Goal: Book appointment/travel/reservation

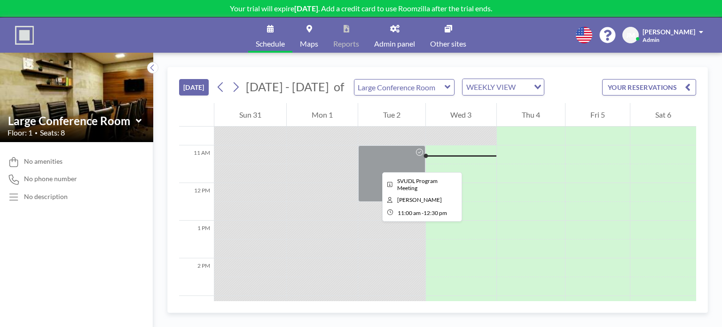
scroll to position [348, 0]
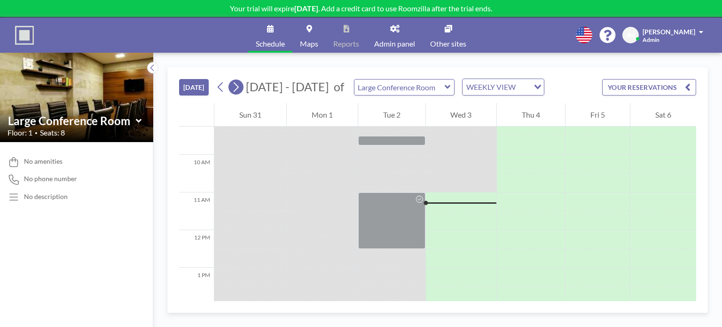
click at [239, 86] on icon at bounding box center [236, 87] width 5 height 10
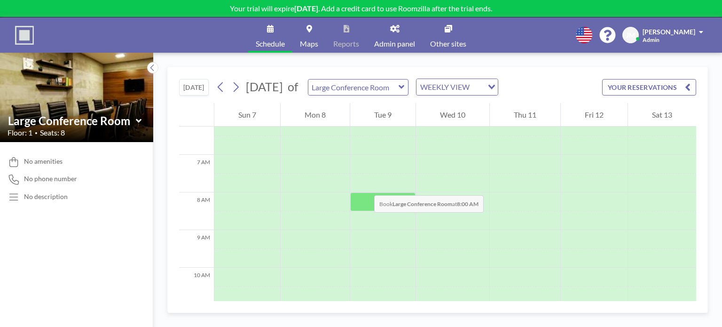
scroll to position [282, 0]
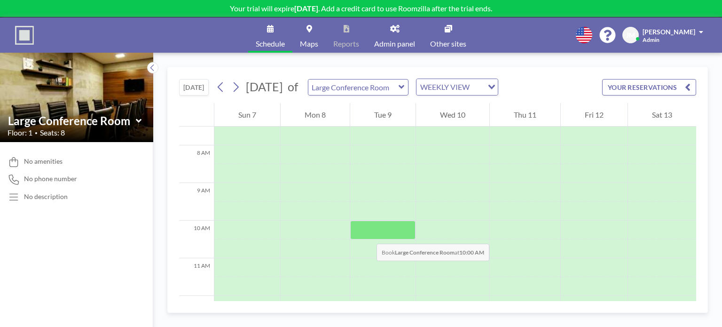
click at [367, 234] on div at bounding box center [382, 230] width 65 height 19
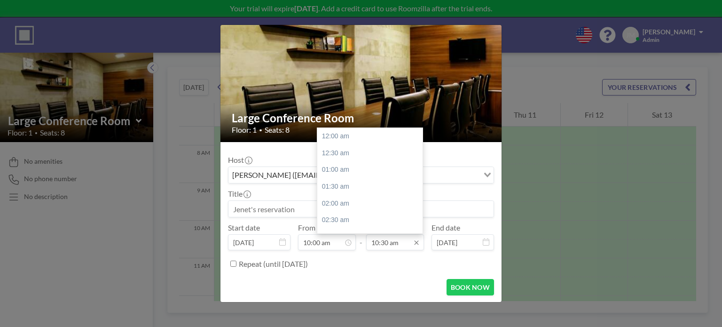
scroll to position [352, 0]
click at [360, 158] on div "11:00 am" at bounding box center [373, 152] width 110 height 17
type input "11:00 am"
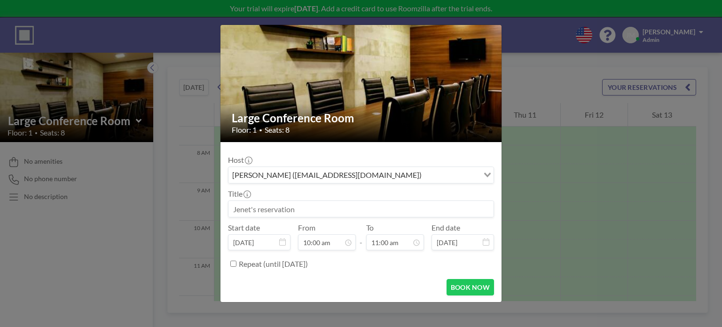
click at [270, 207] on input at bounding box center [361, 209] width 265 height 16
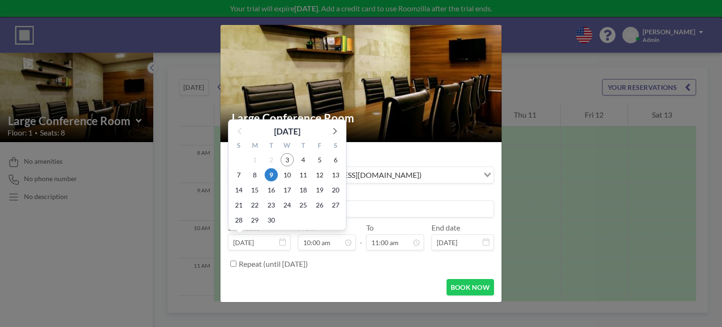
type input "SVUDL Team Meeting"
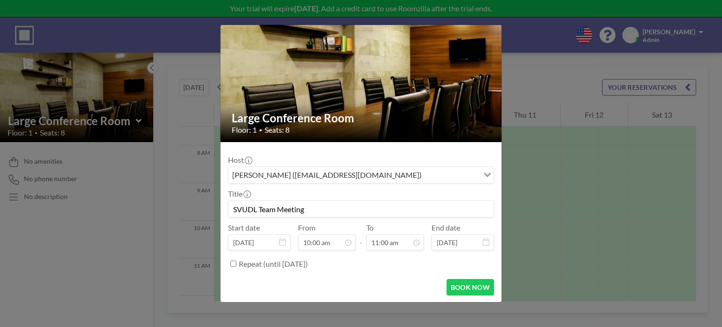
click at [261, 263] on label "Repeat (until [DATE])" at bounding box center [273, 263] width 69 height 9
click at [237, 263] on input "Repeat (until [DATE])" at bounding box center [233, 264] width 6 height 6
checkbox input "true"
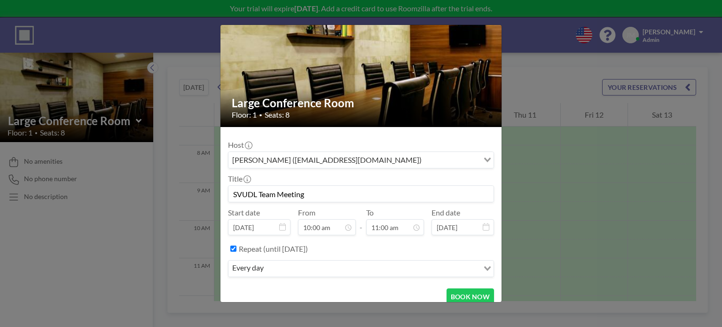
scroll to position [47, 0]
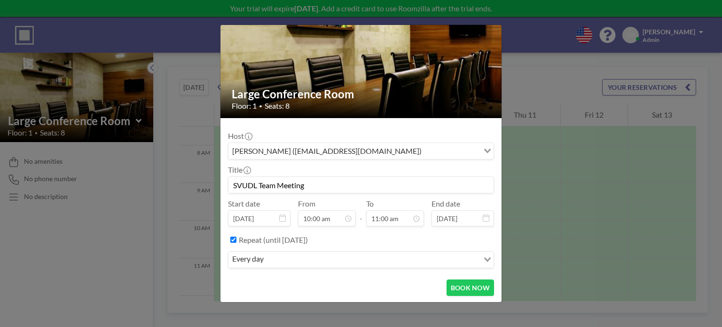
click at [330, 256] on input "Search for option" at bounding box center [373, 260] width 212 height 12
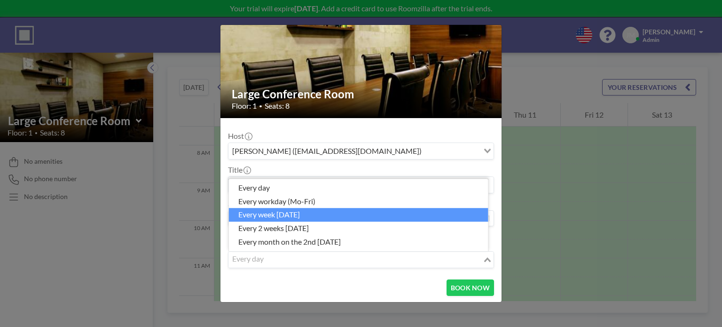
click at [291, 215] on li "every week [DATE]" at bounding box center [359, 215] width 260 height 14
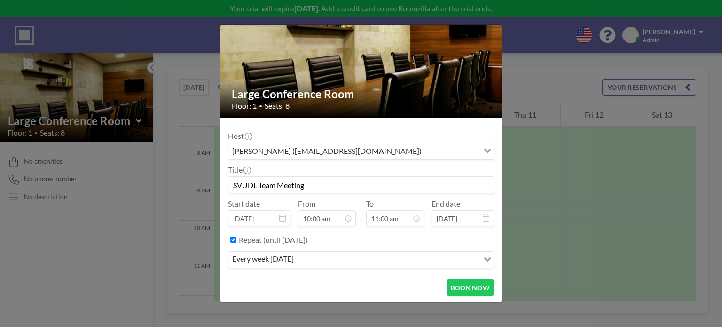
click at [329, 285] on div "BOOK NOW" at bounding box center [361, 287] width 266 height 16
click at [471, 284] on button "BOOK NOW" at bounding box center [471, 287] width 48 height 16
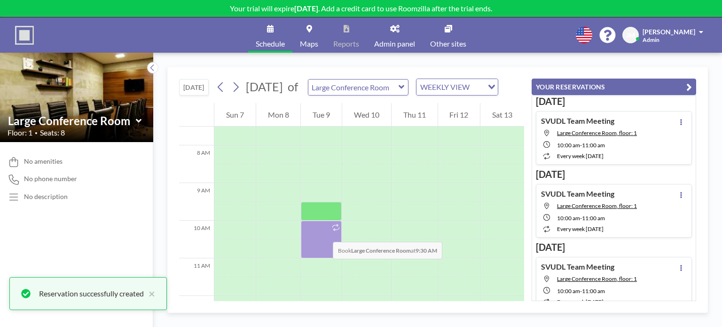
scroll to position [329, 0]
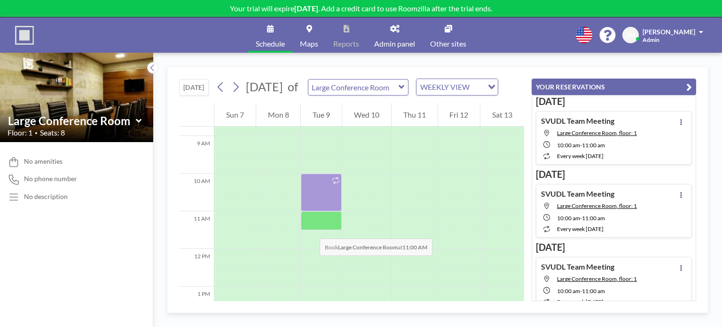
click at [311, 229] on div at bounding box center [321, 220] width 41 height 19
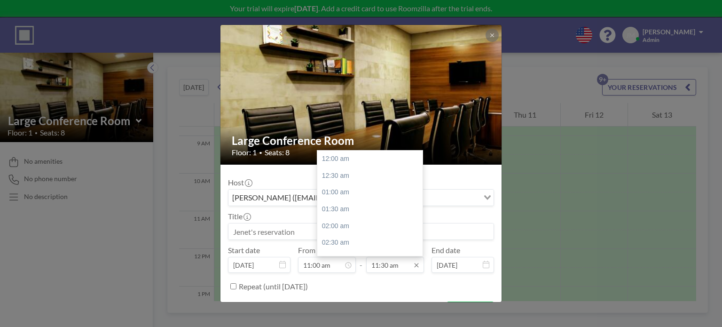
click at [377, 264] on input "11:30 am" at bounding box center [395, 265] width 58 height 16
click at [366, 190] on div "12:30 pm" at bounding box center [373, 192] width 110 height 17
type input "12:30 pm"
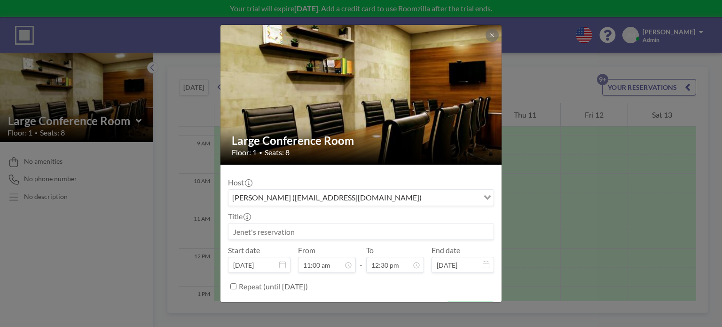
click at [334, 225] on input at bounding box center [361, 231] width 265 height 16
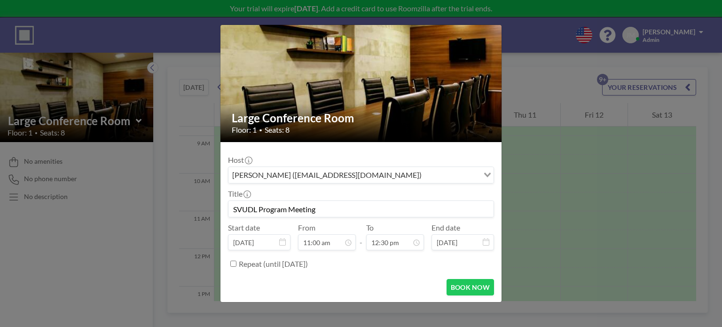
scroll to position [419, 0]
type input "SVUDL Program Meeting"
click at [249, 266] on label "Repeat (until [DATE])" at bounding box center [273, 263] width 69 height 9
click at [237, 266] on input "Repeat (until [DATE])" at bounding box center [233, 264] width 6 height 6
checkbox input "true"
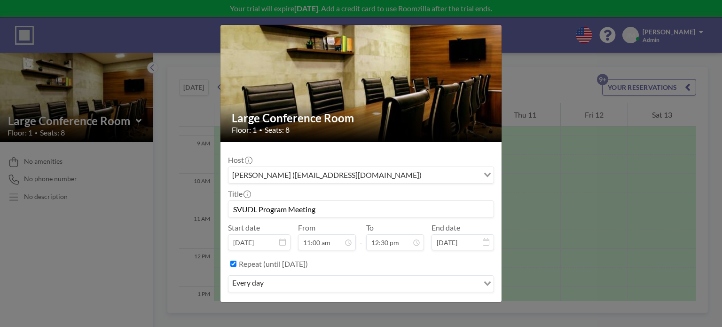
scroll to position [47, 0]
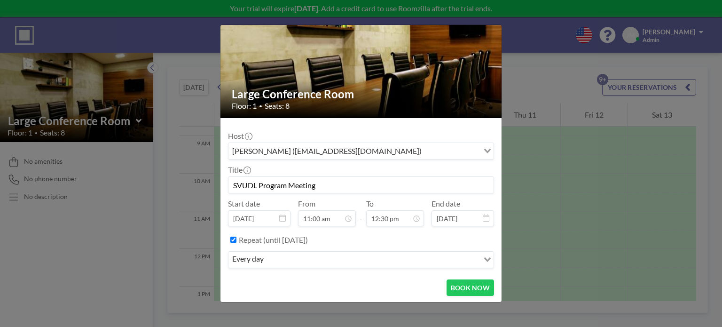
click at [264, 261] on div "every day" at bounding box center [354, 259] width 251 height 14
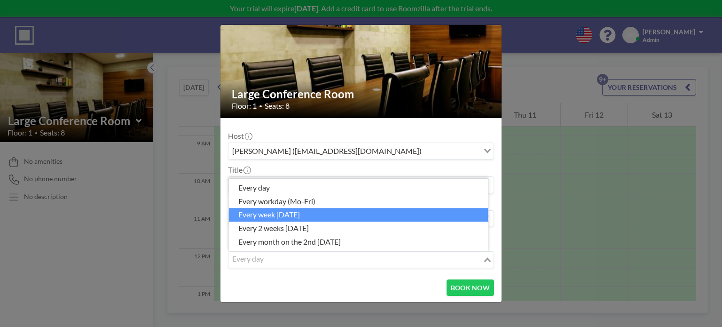
click at [280, 214] on li "every week [DATE]" at bounding box center [359, 215] width 260 height 14
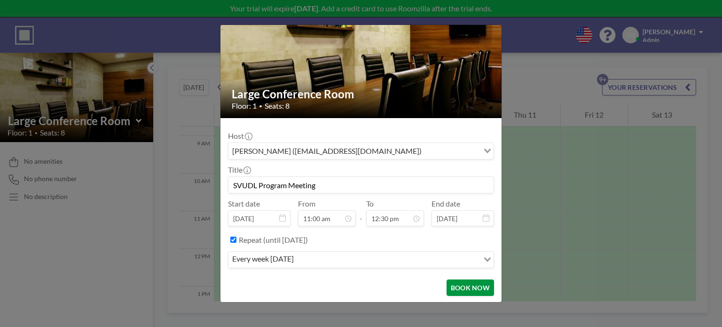
click at [450, 282] on button "BOOK NOW" at bounding box center [471, 287] width 48 height 16
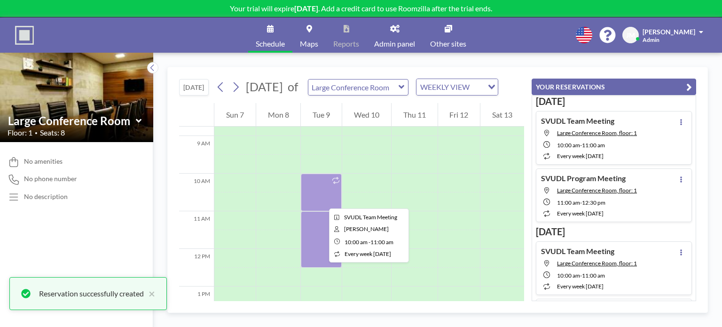
click at [321, 200] on div at bounding box center [321, 193] width 41 height 38
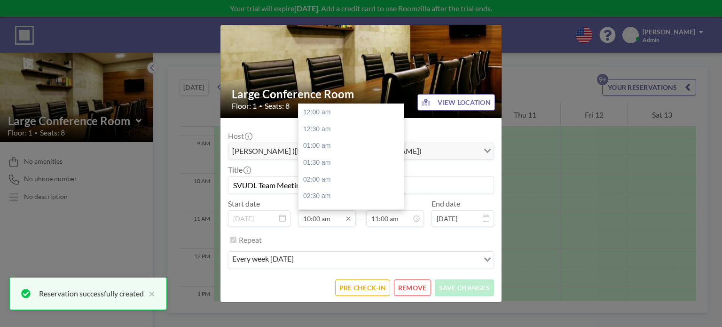
click at [321, 215] on input "10:00 am" at bounding box center [327, 218] width 58 height 16
click at [332, 140] on div "09:30 am" at bounding box center [354, 142] width 110 height 17
type input "09:30 am"
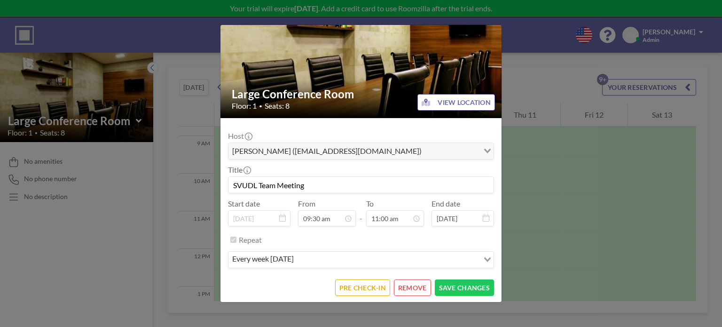
scroll to position [318, 0]
click at [456, 284] on button "SAVE CHANGES" at bounding box center [464, 287] width 59 height 16
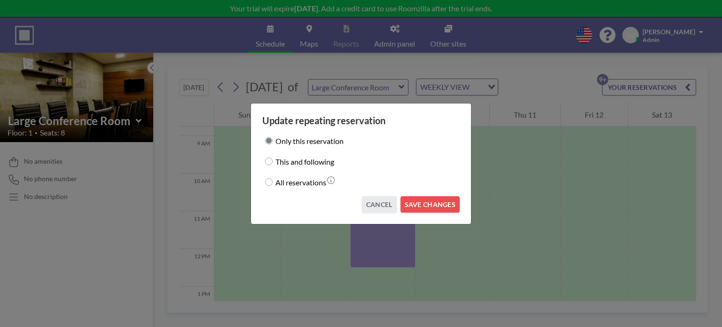
click at [269, 181] on input "All reservations" at bounding box center [269, 182] width 8 height 8
radio input "true"
click at [458, 206] on button "SAVE CHANGES" at bounding box center [430, 204] width 59 height 16
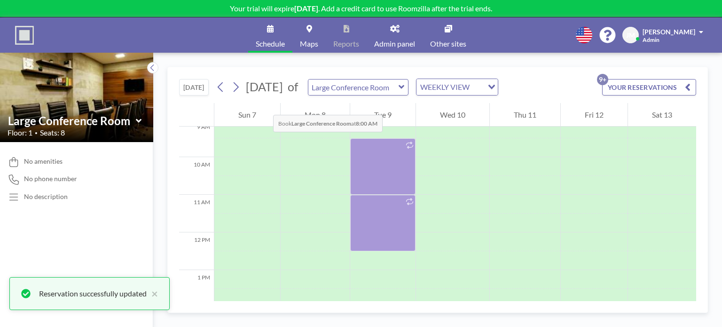
scroll to position [329, 0]
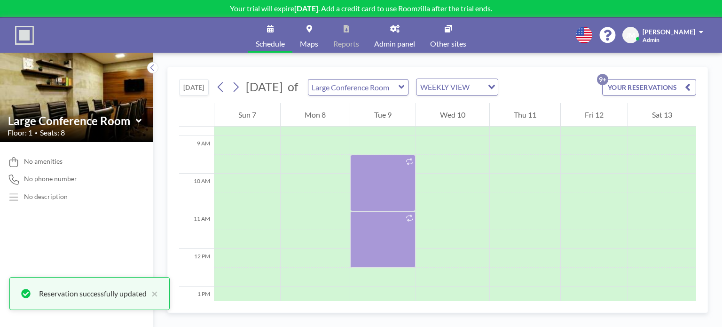
click at [195, 89] on button "[DATE]" at bounding box center [194, 87] width 30 height 16
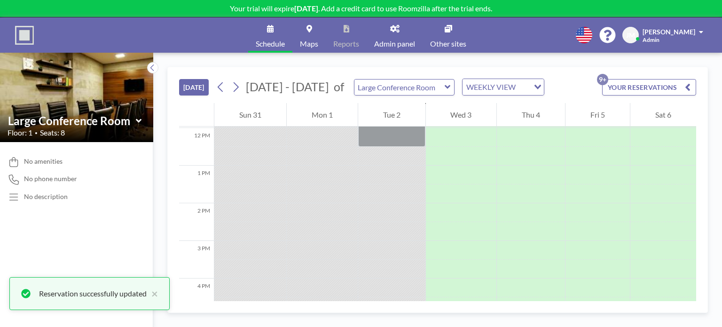
scroll to position [434, 0]
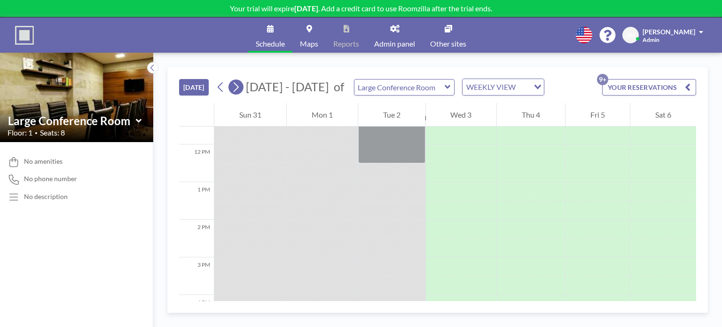
click at [236, 88] on icon at bounding box center [235, 87] width 9 height 14
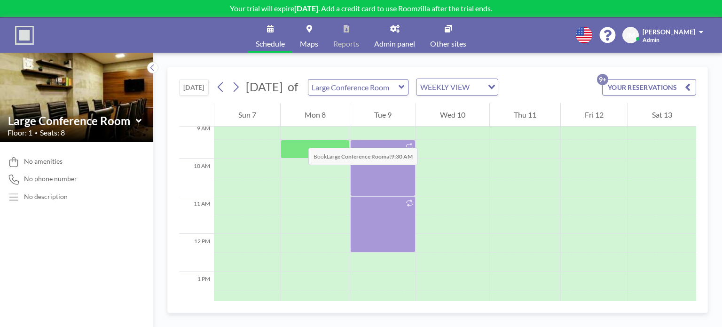
scroll to position [327, 0]
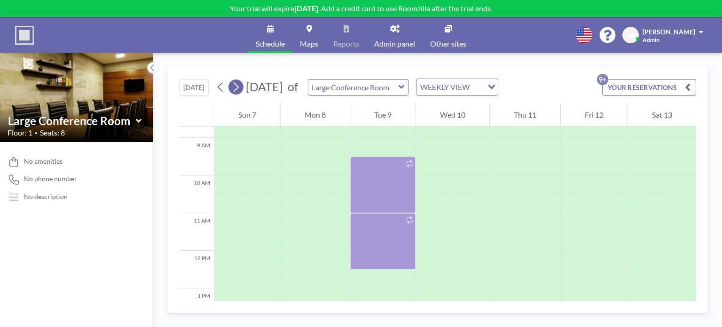
click at [236, 87] on icon at bounding box center [235, 87] width 9 height 14
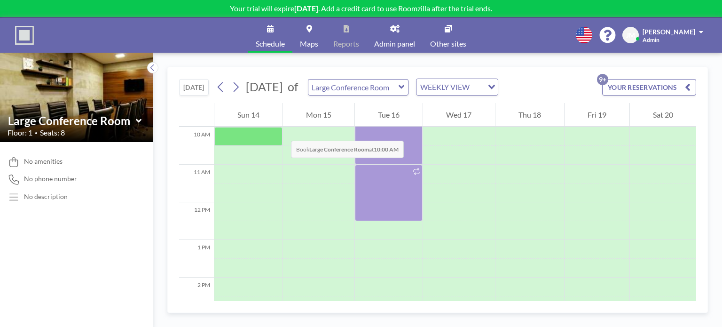
scroll to position [376, 0]
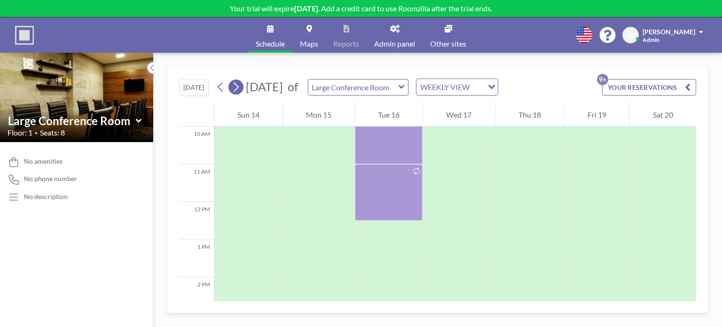
click at [239, 92] on icon at bounding box center [235, 87] width 9 height 14
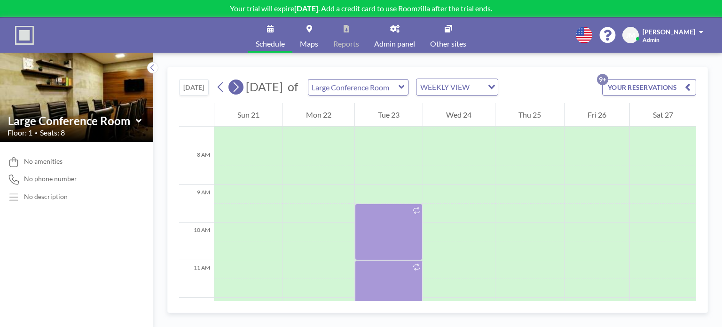
scroll to position [282, 0]
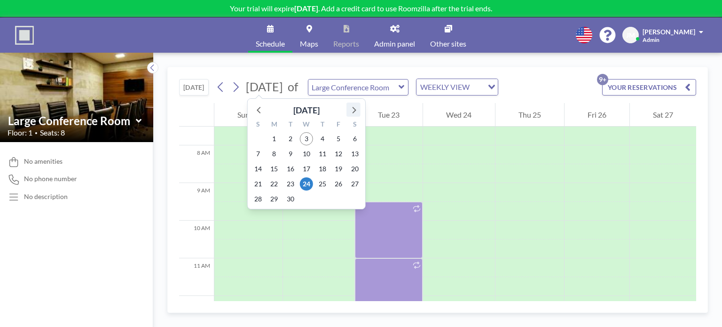
click at [354, 109] on icon at bounding box center [354, 109] width 12 height 12
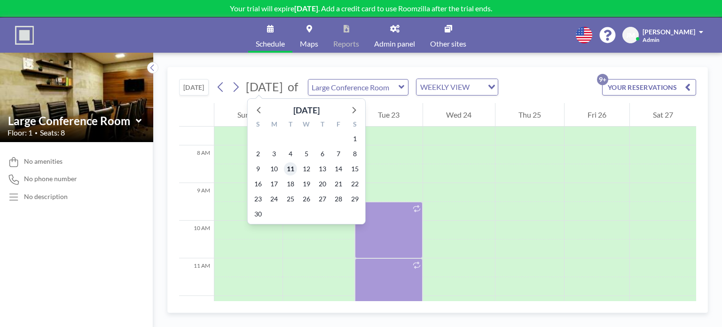
click at [291, 169] on span "11" at bounding box center [290, 168] width 13 height 13
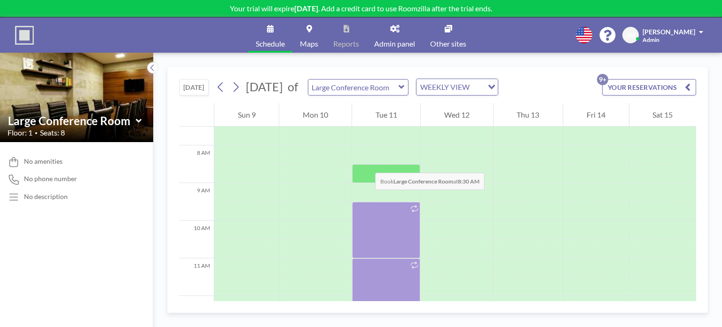
scroll to position [329, 0]
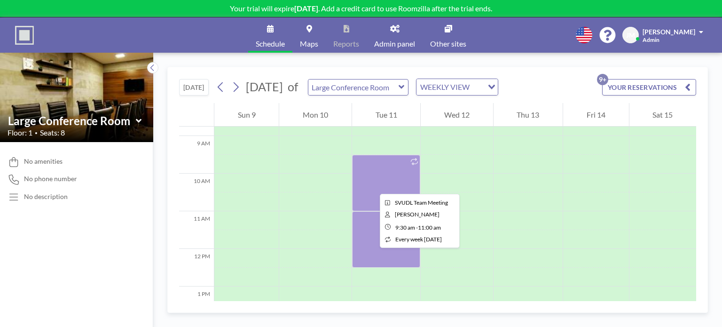
click at [373, 185] on div at bounding box center [386, 183] width 68 height 56
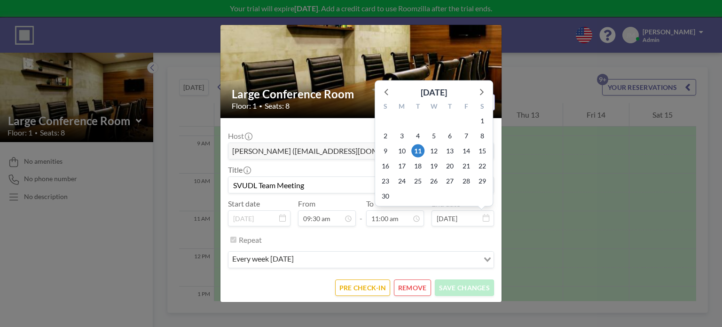
scroll to position [368, 0]
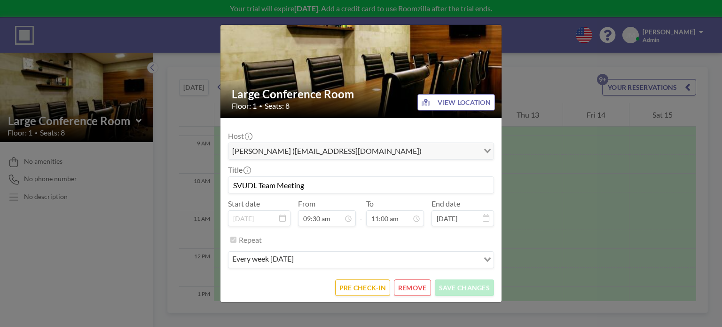
click at [637, 209] on div "Large Conference Room Floor: 1 • Seats: 8 VIEW LOCATION Host [PERSON_NAME] ([EM…" at bounding box center [361, 163] width 722 height 327
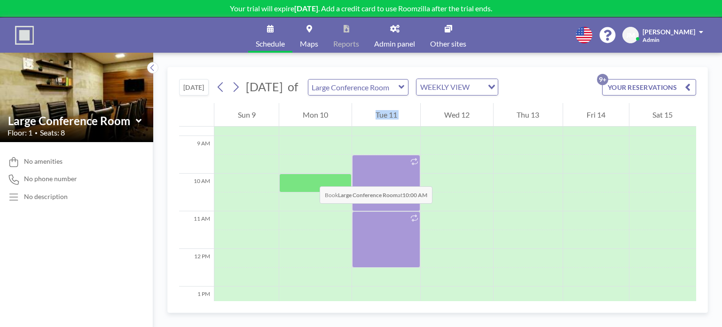
drag, startPoint x: 389, startPoint y: 182, endPoint x: 307, endPoint y: 177, distance: 82.0
click at [307, 177] on div "12 AM 1 AM 2 AM 3 AM 4 AM 5 AM 6 AM 7 AM 8 AM 9 AM 10 AM 11 AM 12 PM 1 PM 2 PM …" at bounding box center [437, 237] width 517 height 927
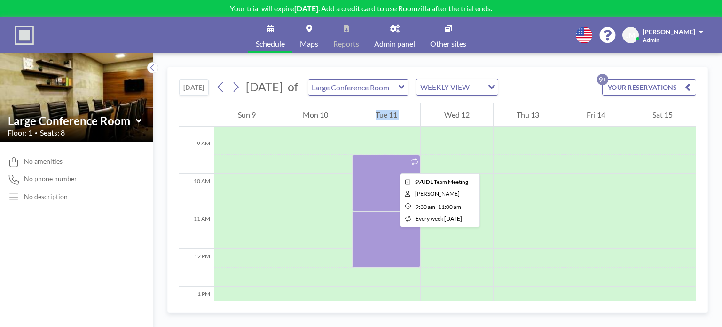
click at [393, 165] on div at bounding box center [386, 183] width 68 height 56
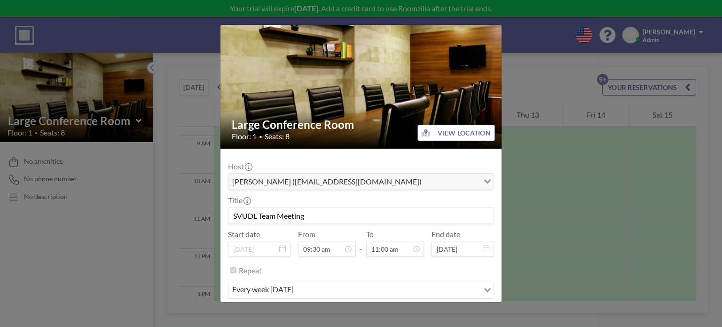
scroll to position [0, 0]
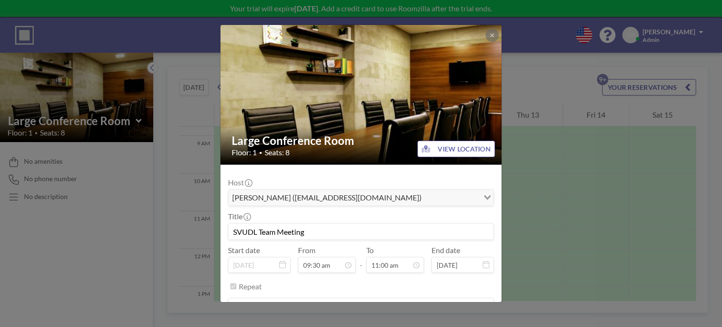
click at [536, 155] on div "Large Conference Room Floor: 1 • Seats: 8 VIEW LOCATION Host [PERSON_NAME] ([EM…" at bounding box center [361, 163] width 722 height 327
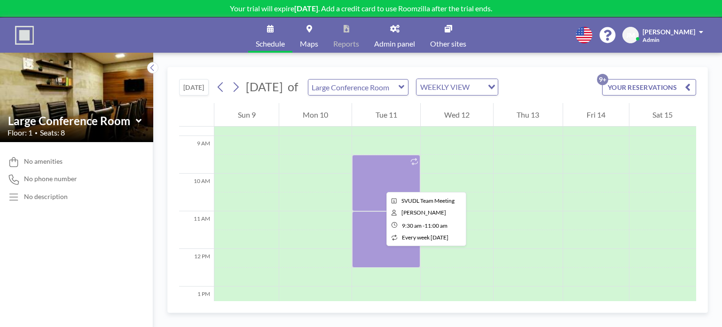
click at [379, 183] on div at bounding box center [386, 183] width 68 height 56
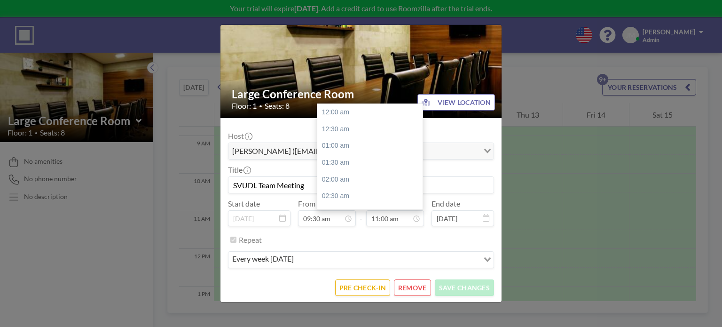
scroll to position [368, 0]
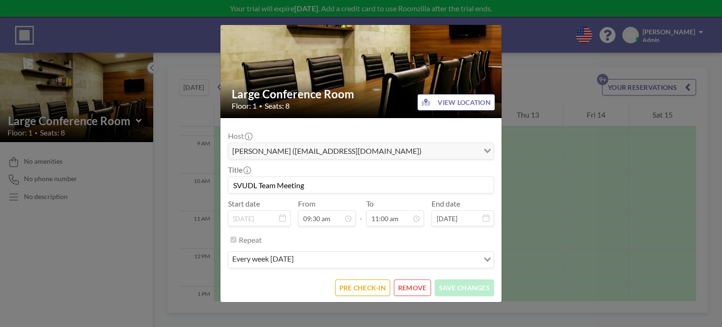
click at [401, 285] on button "REMOVE" at bounding box center [412, 287] width 37 height 16
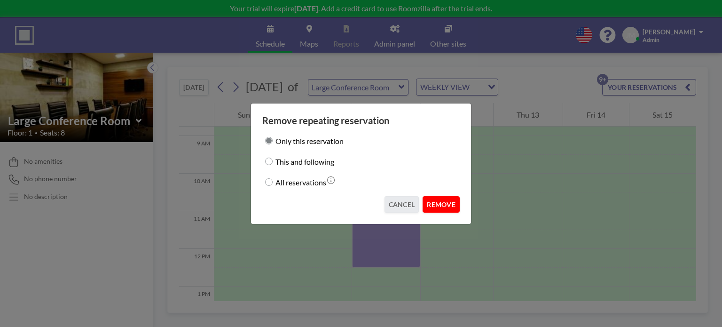
click at [455, 205] on button "REMOVE" at bounding box center [441, 204] width 37 height 16
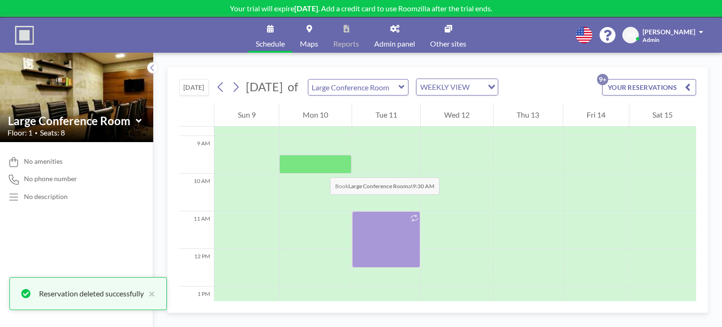
click at [321, 168] on div at bounding box center [315, 164] width 72 height 19
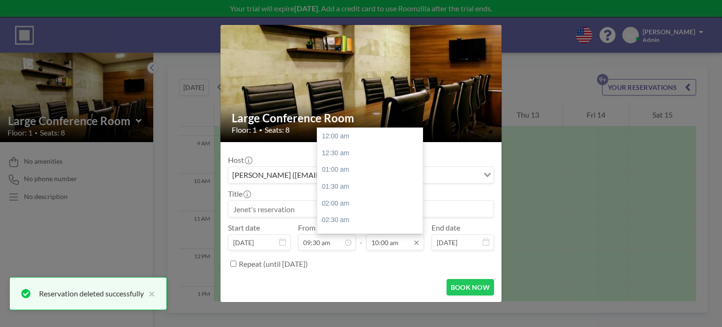
scroll to position [335, 0]
click at [397, 245] on input "10:00 am" at bounding box center [395, 242] width 58 height 16
click at [361, 173] on div "11:00 am" at bounding box center [373, 169] width 110 height 17
type input "11:00 am"
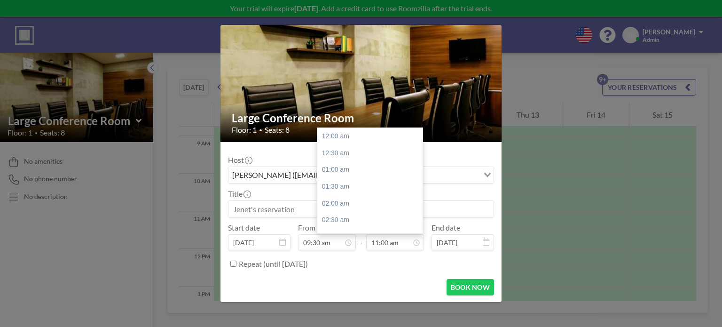
scroll to position [368, 0]
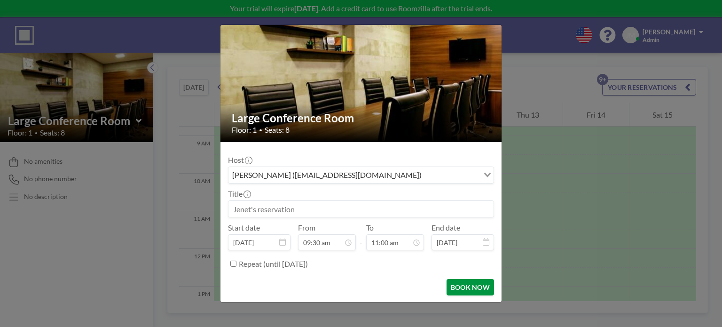
click at [450, 282] on button "BOOK NOW" at bounding box center [471, 287] width 48 height 16
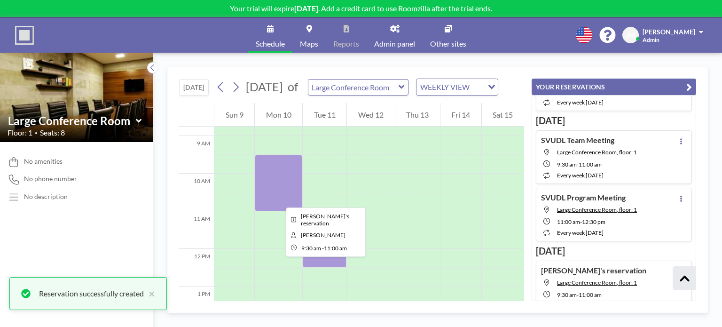
click at [278, 199] on div at bounding box center [279, 183] width 48 height 56
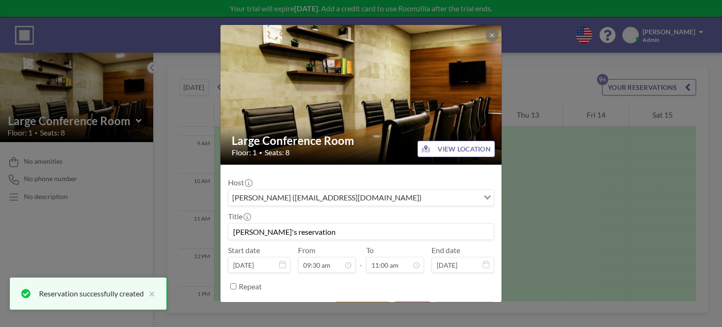
click at [304, 232] on input "[PERSON_NAME]'s reservation" at bounding box center [361, 231] width 265 height 16
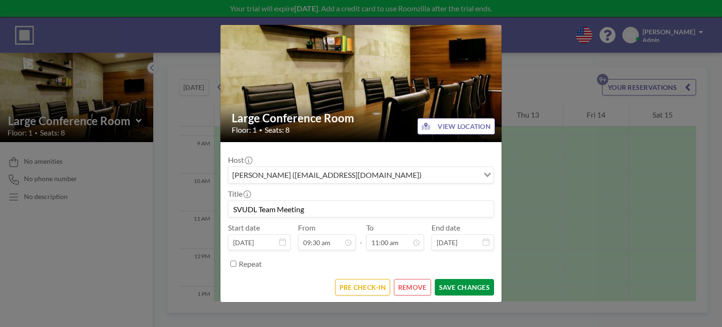
scroll to position [368, 0]
type input "SVUDL Team Meeting"
click at [474, 284] on button "SAVE CHANGES" at bounding box center [464, 287] width 59 height 16
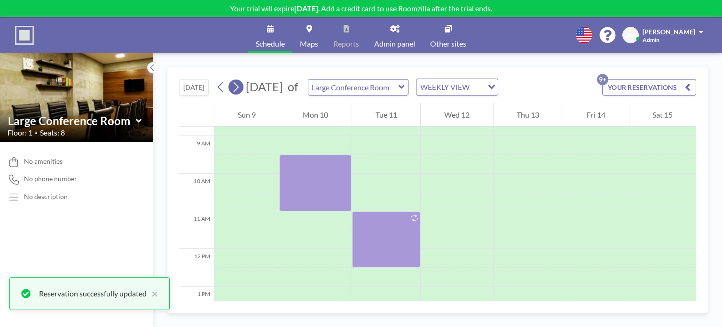
click at [237, 88] on icon at bounding box center [235, 87] width 9 height 14
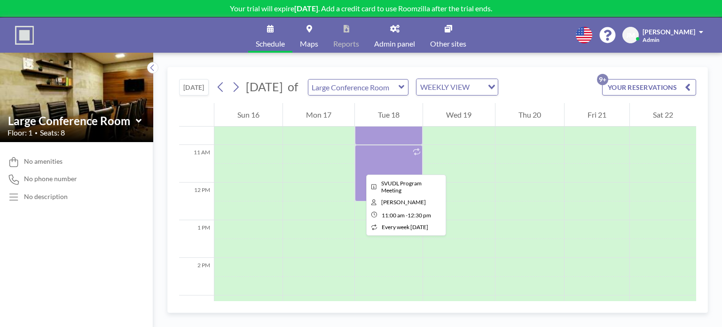
scroll to position [372, 0]
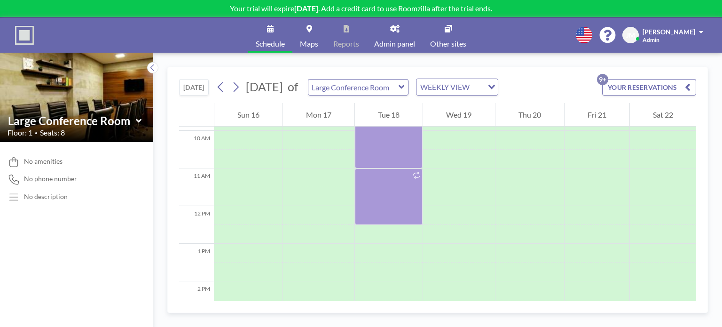
click at [195, 92] on button "[DATE]" at bounding box center [194, 87] width 30 height 16
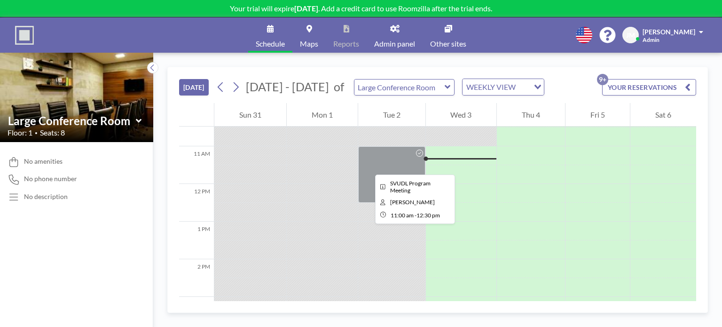
scroll to position [395, 0]
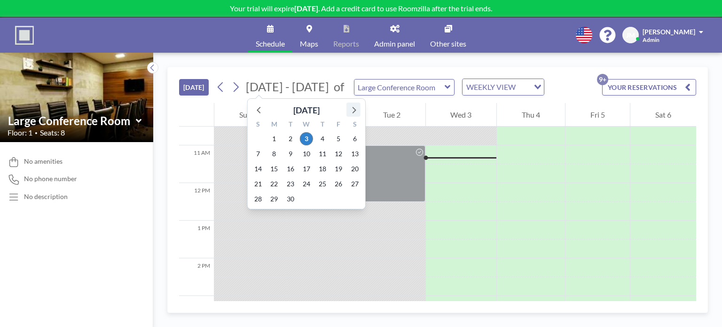
click at [353, 113] on icon at bounding box center [354, 109] width 12 height 12
click at [291, 197] on span "25" at bounding box center [290, 198] width 13 height 13
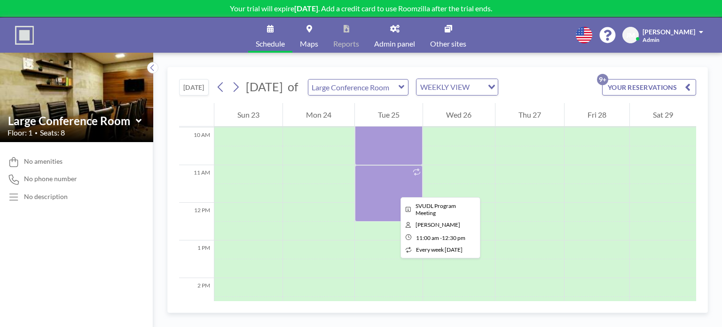
scroll to position [376, 0]
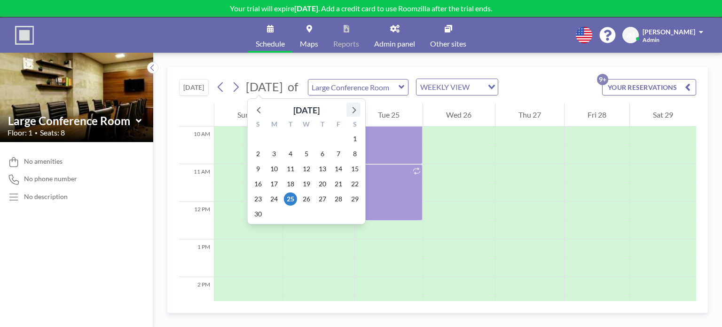
click at [351, 109] on icon at bounding box center [354, 109] width 12 height 12
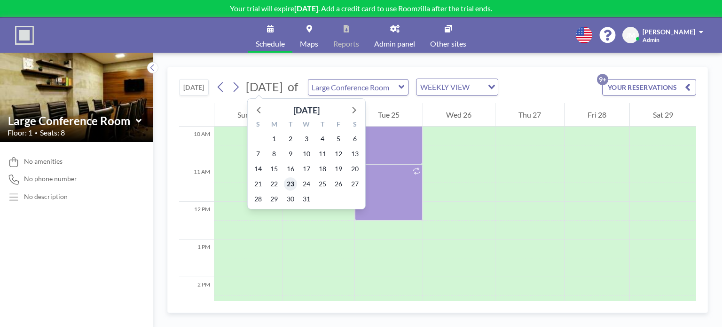
click at [291, 181] on span "23" at bounding box center [290, 183] width 13 height 13
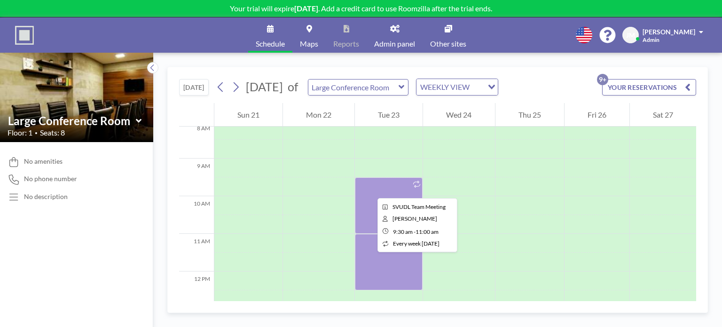
scroll to position [329, 0]
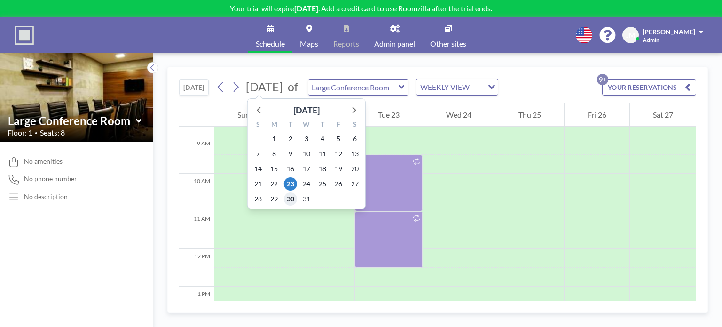
click at [291, 194] on span "30" at bounding box center [290, 198] width 13 height 13
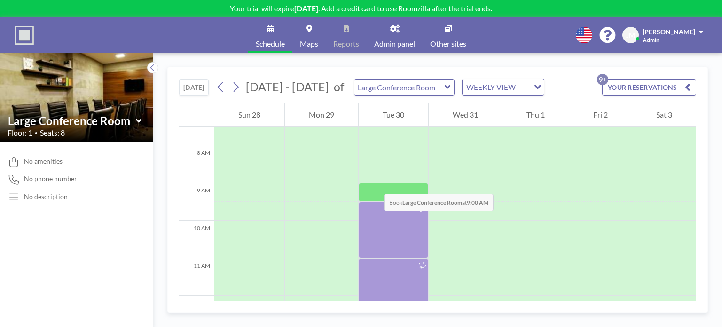
scroll to position [376, 0]
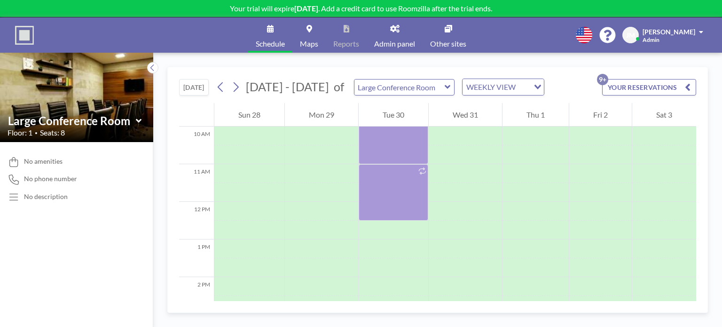
click at [179, 88] on button "[DATE]" at bounding box center [194, 87] width 30 height 16
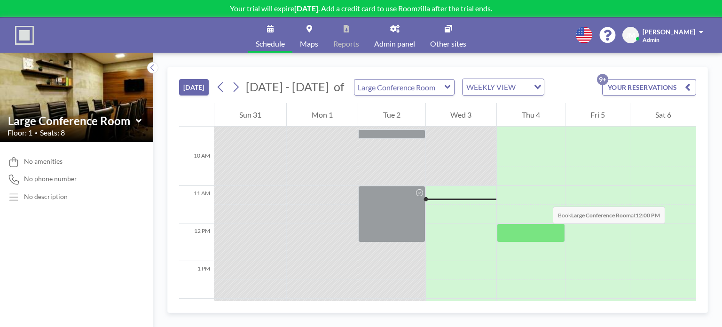
scroll to position [391, 0]
